Goal: Check status: Check status

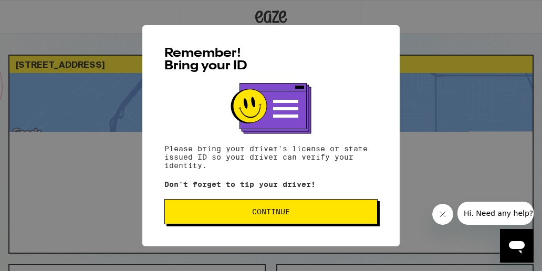
click at [241, 208] on button "Continue" at bounding box center [270, 211] width 213 height 25
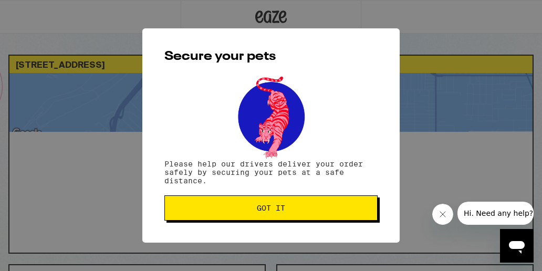
click at [246, 215] on button "Got it" at bounding box center [270, 207] width 213 height 25
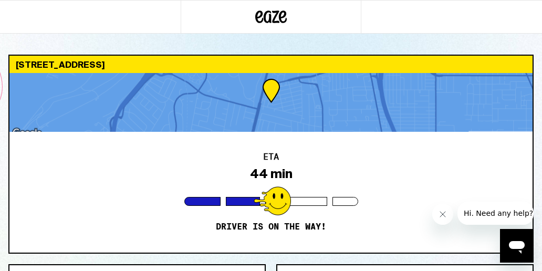
click at [281, 252] on div "ETA 44 min Driver is on the way!" at bounding box center [270, 192] width 523 height 121
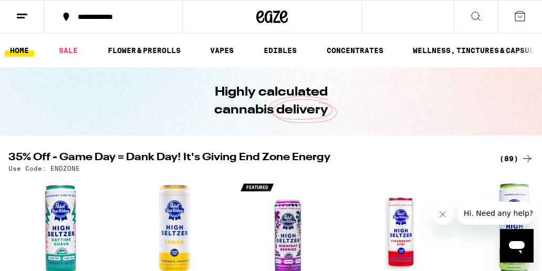
click at [516, 24] on button at bounding box center [520, 17] width 44 height 33
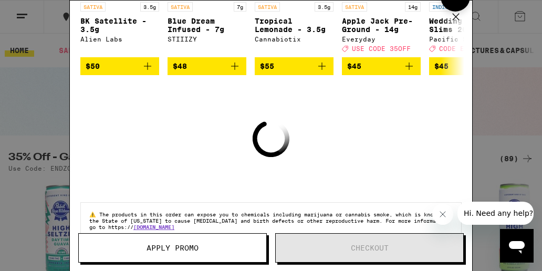
scroll to position [167, 0]
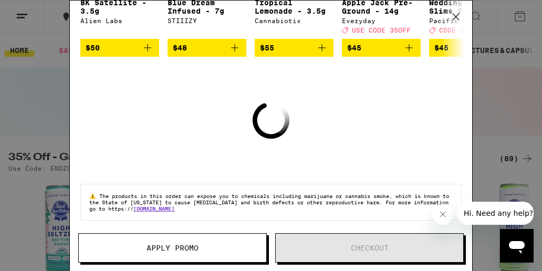
click at [499, 33] on div "Your Cart Add to meet the order minimum SATIVA 3.5g BK Satellite - 3.5g Alien L…" at bounding box center [271, 135] width 542 height 271
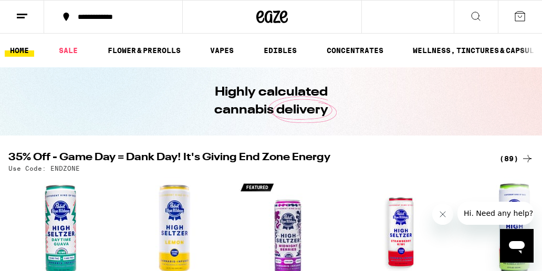
click at [6, 6] on button at bounding box center [22, 17] width 44 height 33
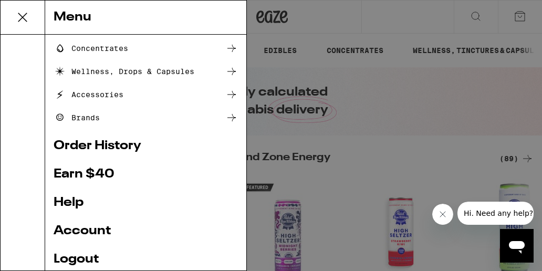
scroll to position [138, 0]
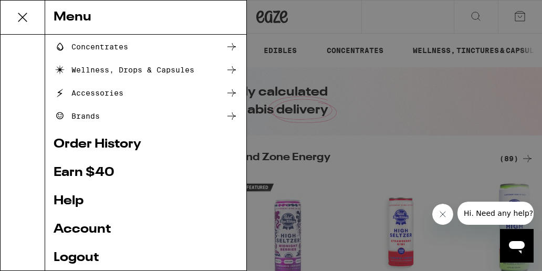
click at [102, 145] on link "Order History" at bounding box center [146, 144] width 184 height 13
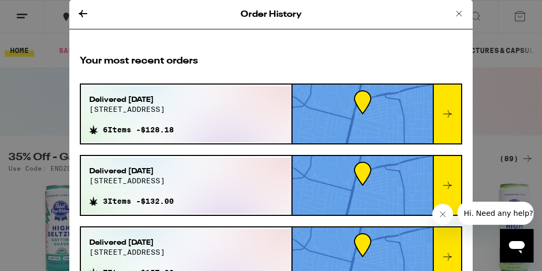
click at [267, 116] on div "Delivered Sep 21, 2025 2036 16th ave 6 Items - $128.18" at bounding box center [186, 114] width 211 height 56
click at [444, 109] on icon at bounding box center [447, 114] width 13 height 13
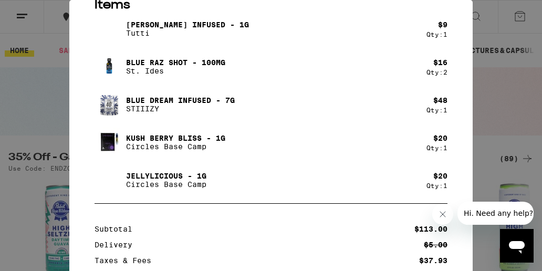
scroll to position [105, 0]
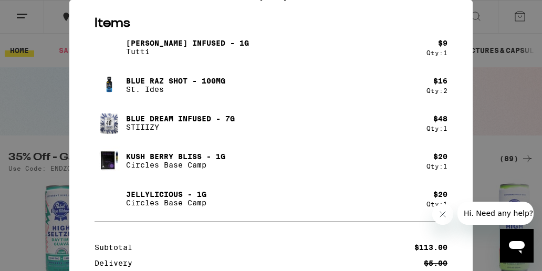
click at [44, 110] on div "Your Order Order Delivered 4:56pm Sep 21, 2025 Items Cali Haze Infused - 1g Tut…" at bounding box center [271, 135] width 542 height 271
